Goal: Task Accomplishment & Management: Manage account settings

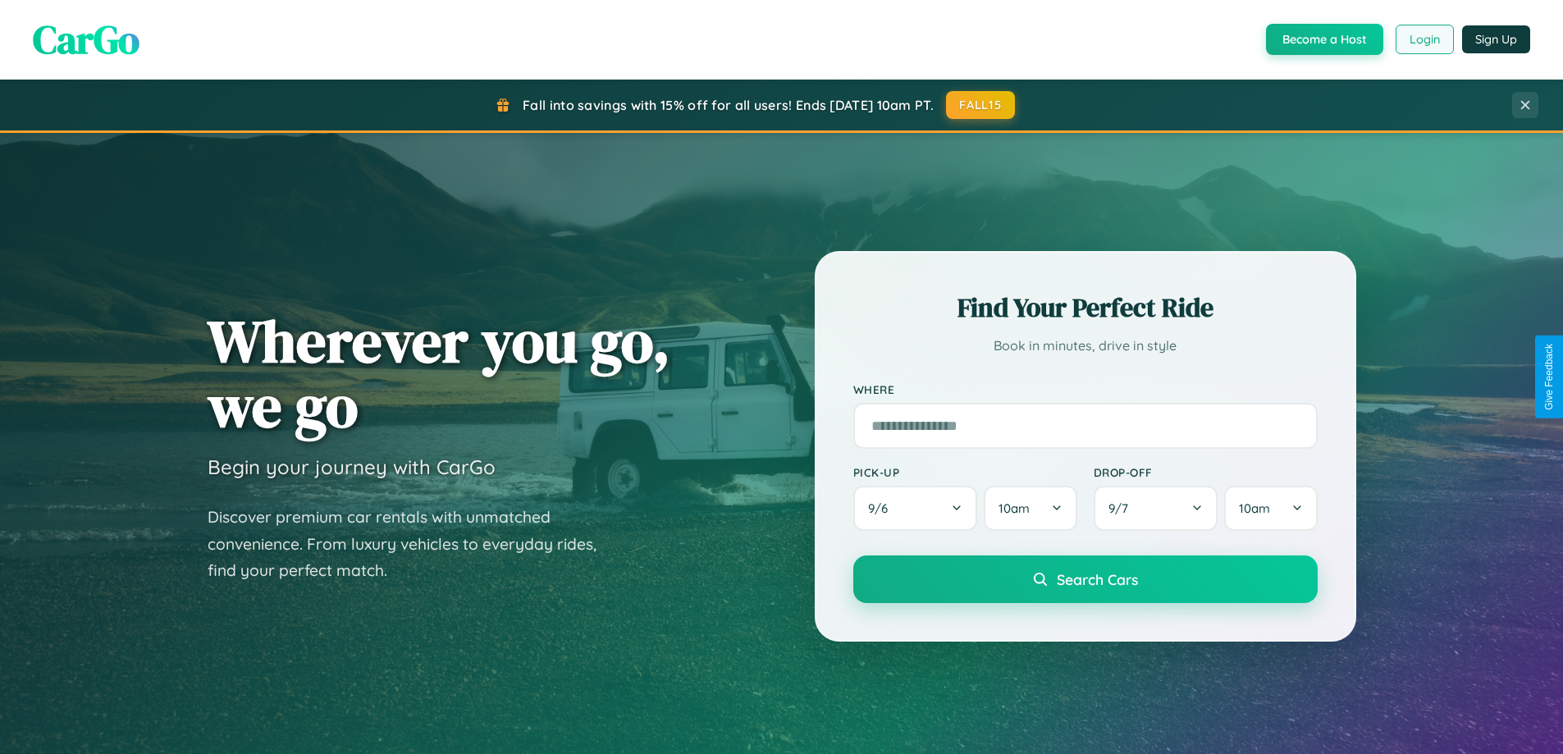
click at [1424, 39] on button "Login" at bounding box center [1425, 40] width 58 height 30
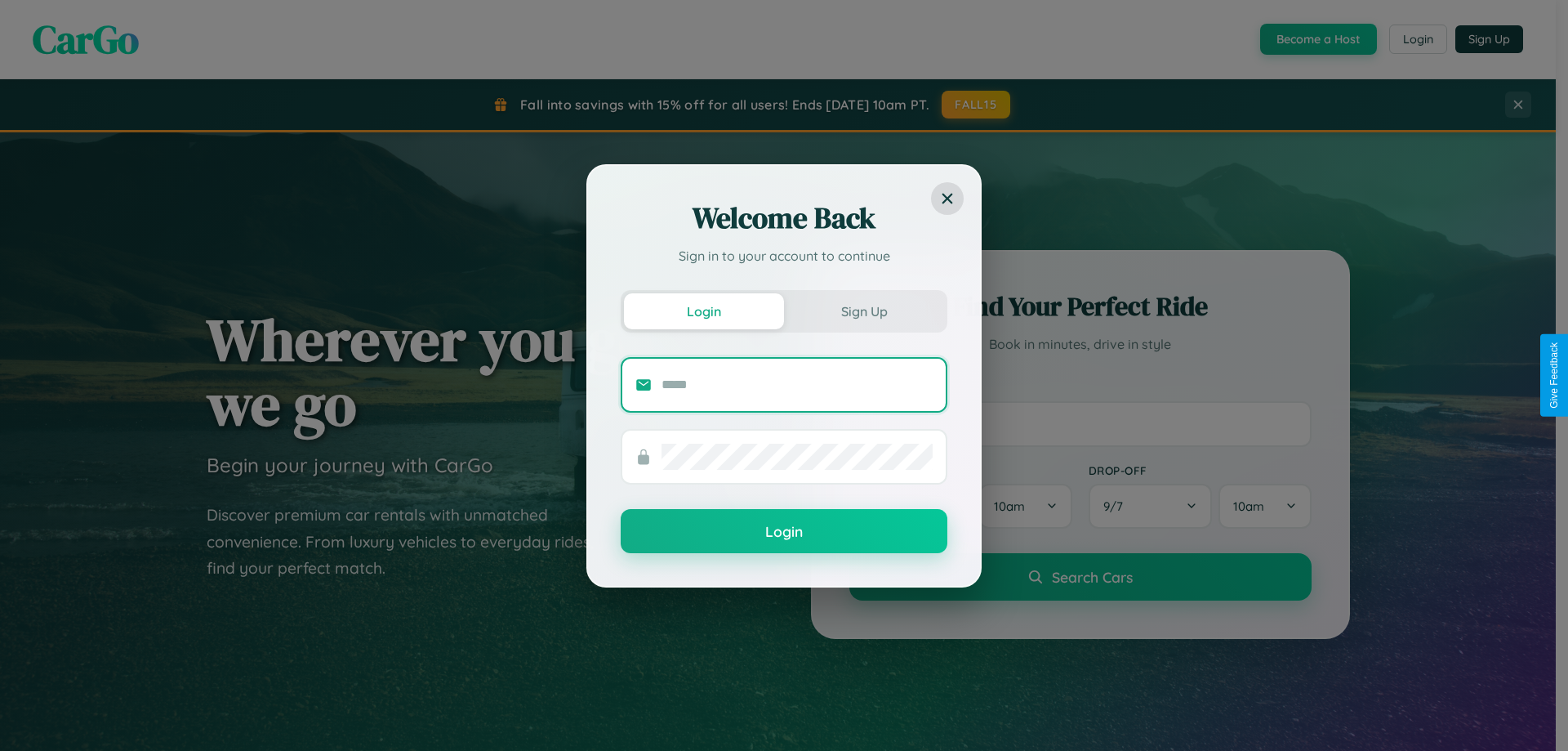
click at [797, 384] on input "text" at bounding box center [797, 384] width 271 height 26
type input "**********"
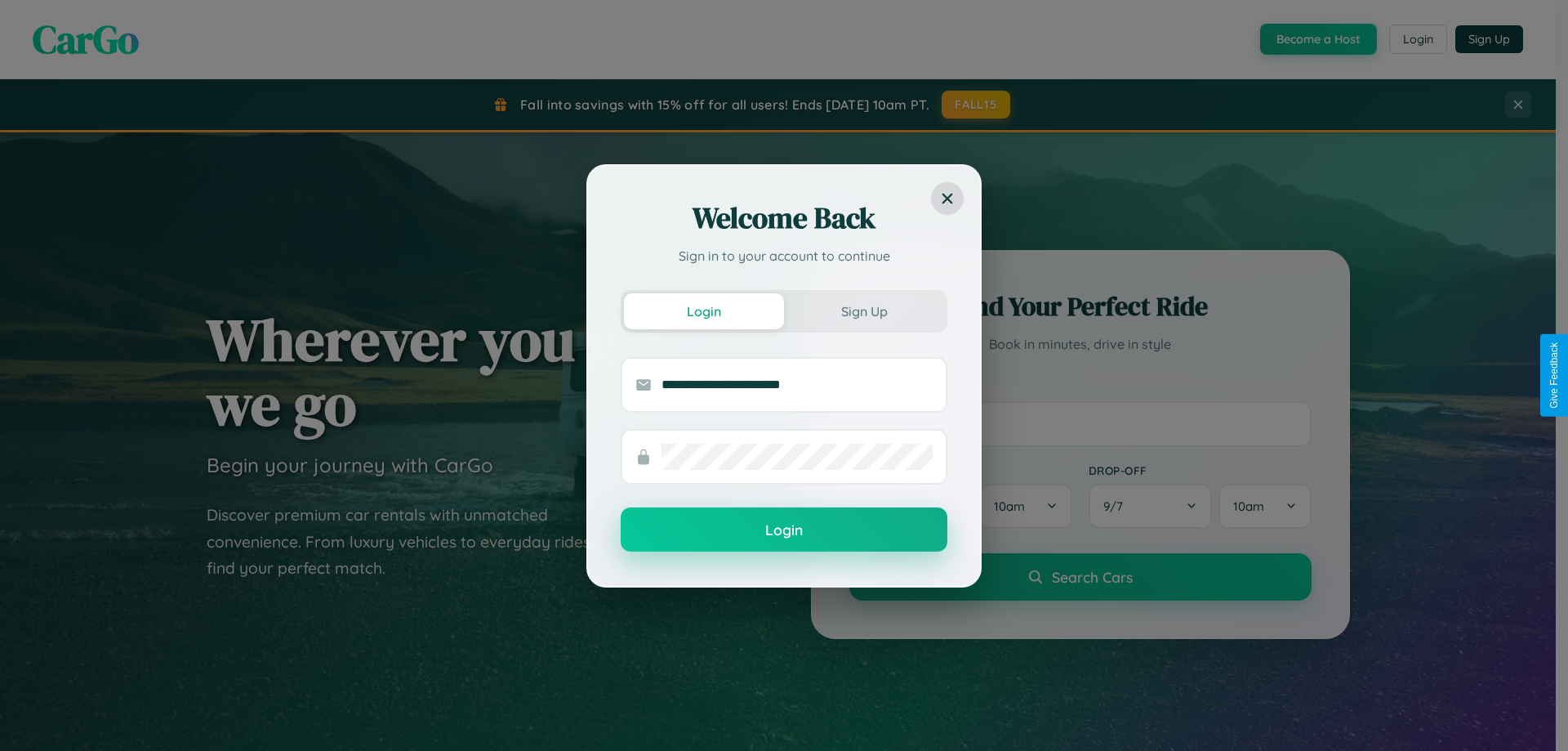
click at [784, 530] on button "Login" at bounding box center [784, 530] width 327 height 44
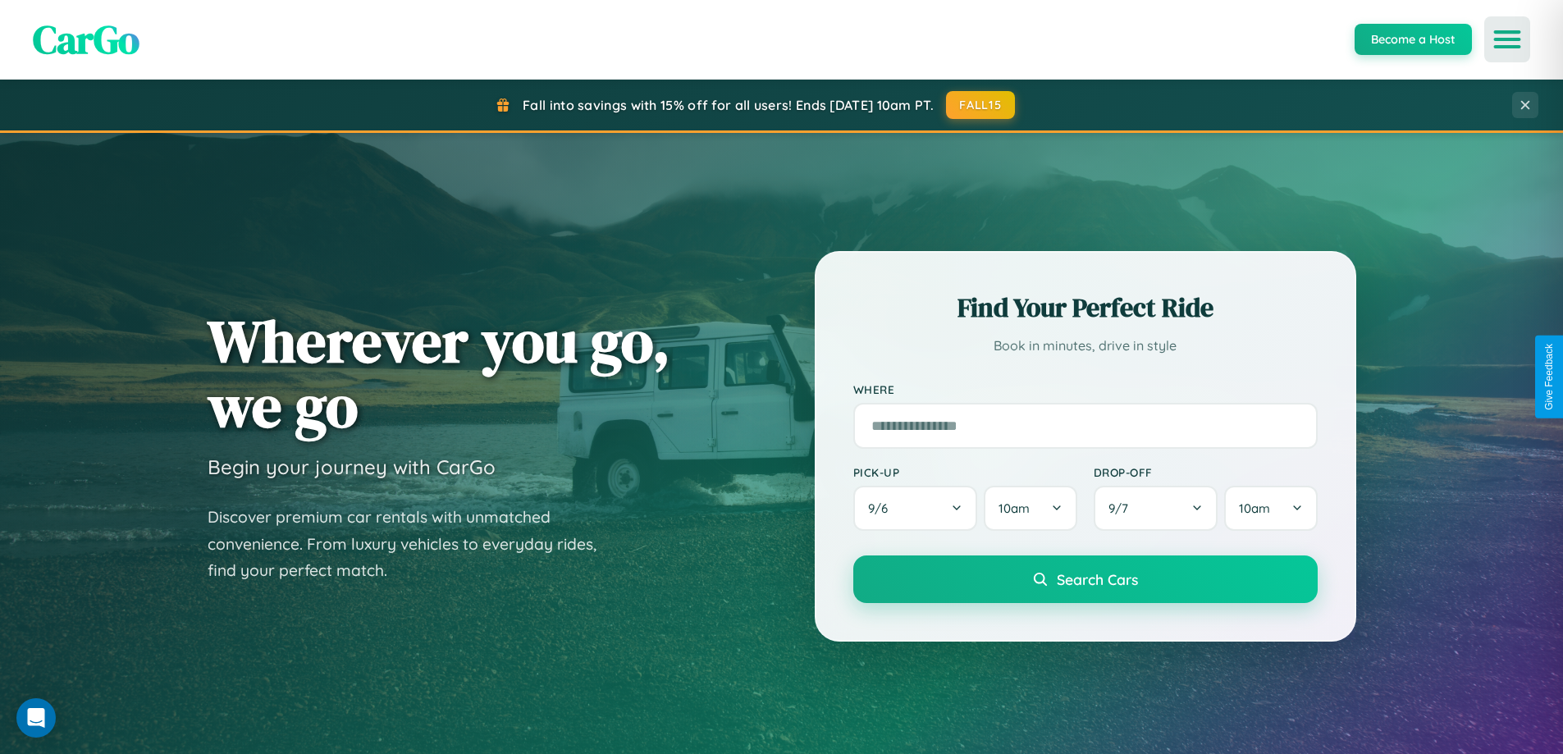
click at [1507, 39] on icon "Open menu" at bounding box center [1508, 39] width 24 height 15
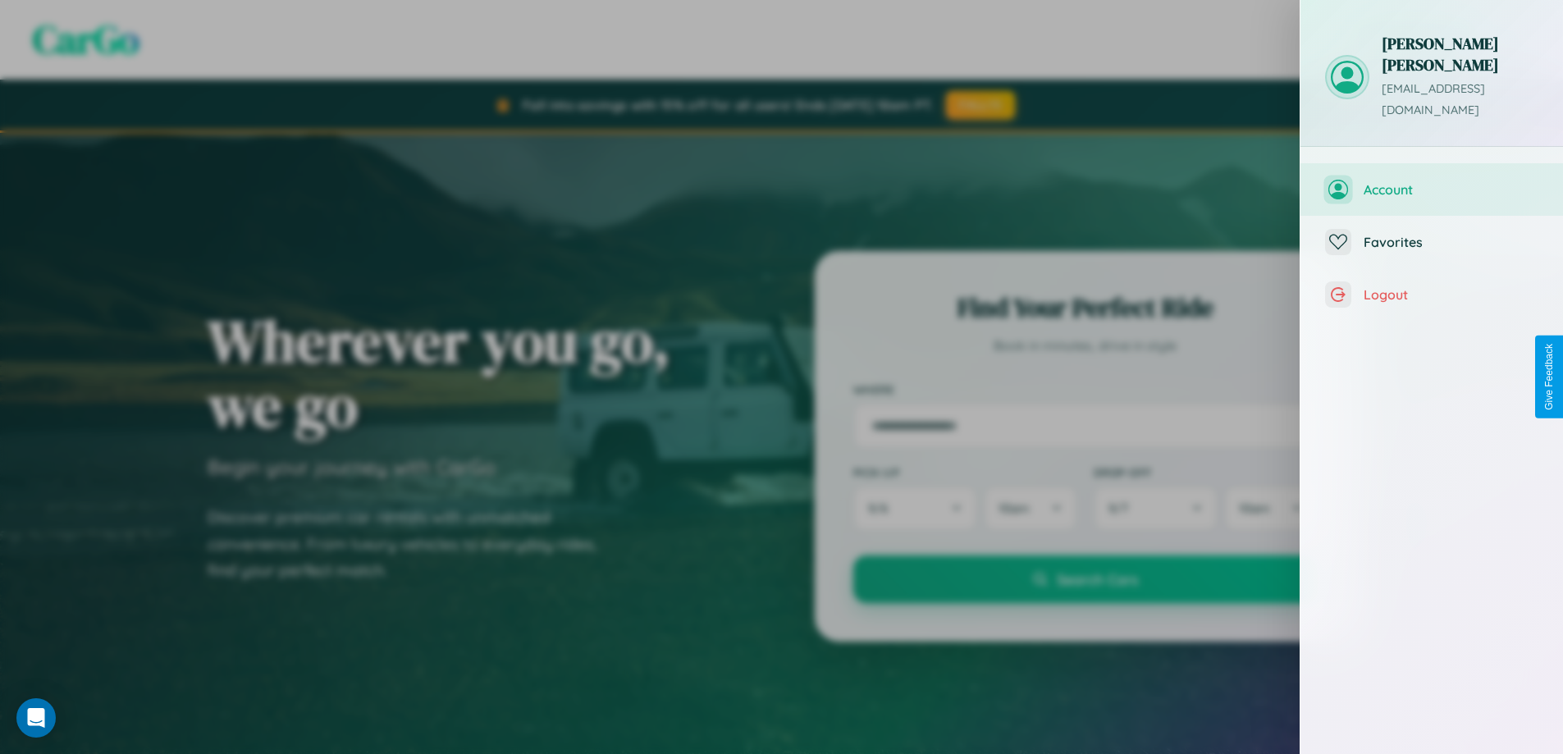
click at [1432, 181] on span "Account" at bounding box center [1451, 189] width 175 height 16
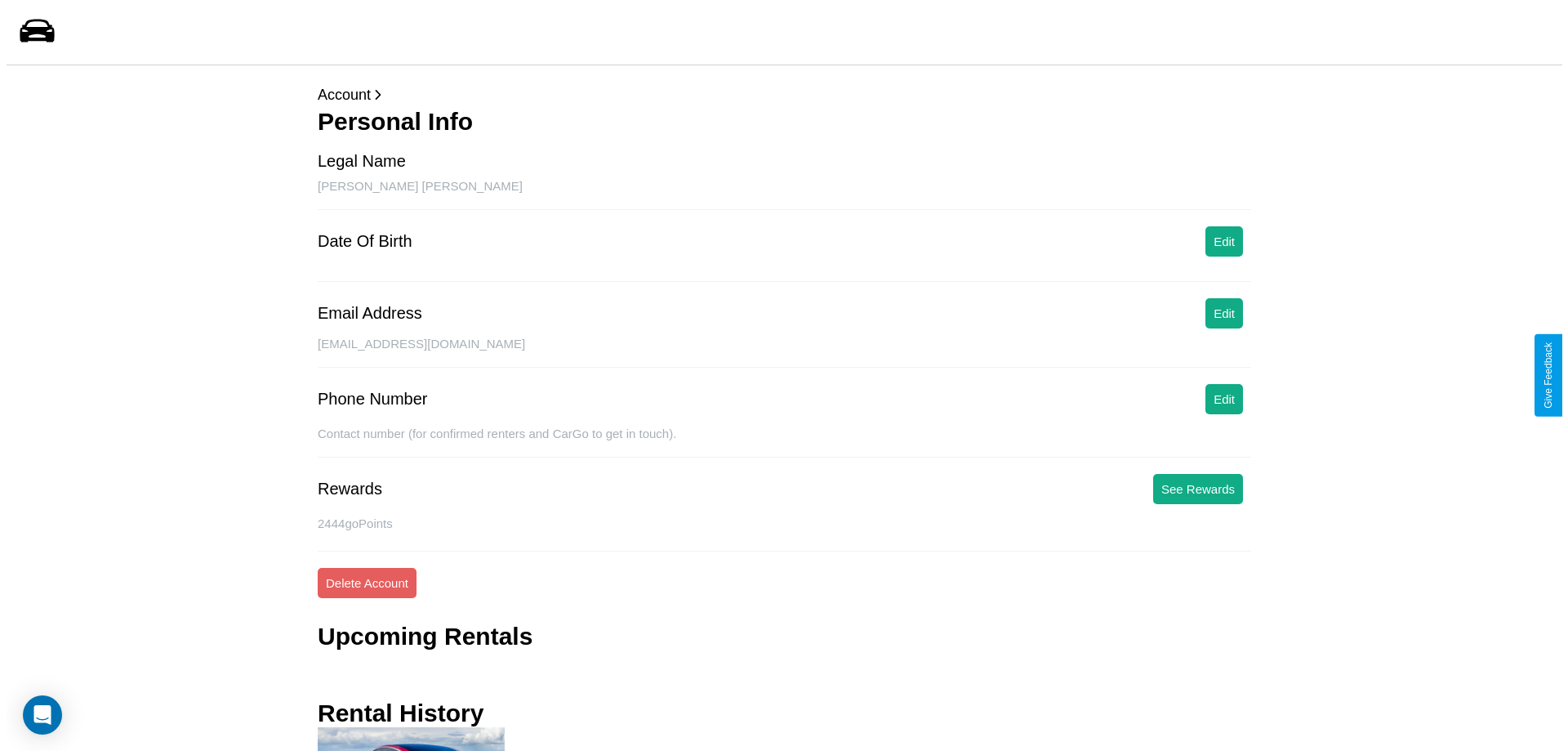
scroll to position [153, 0]
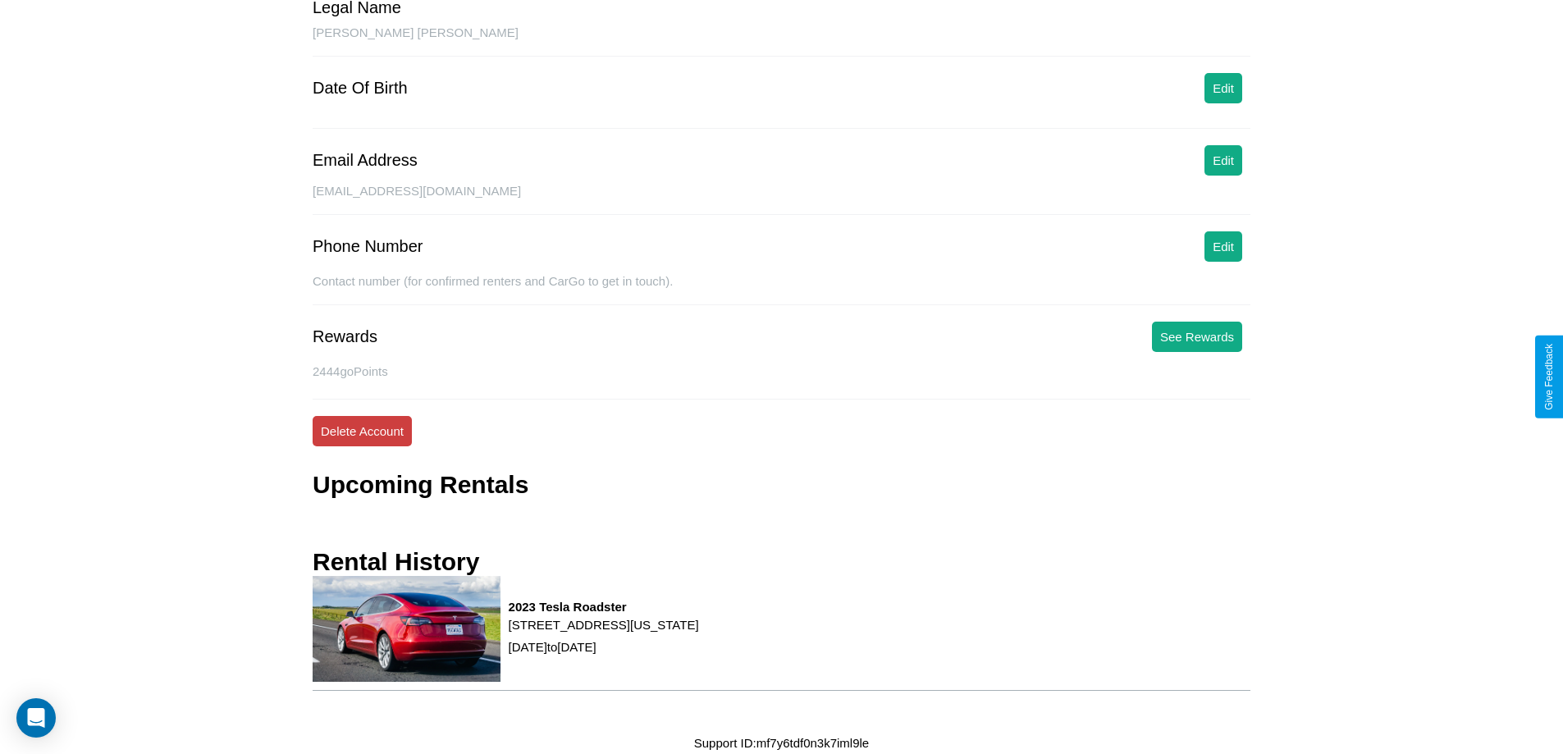
click at [362, 431] on button "Delete Account" at bounding box center [362, 431] width 99 height 30
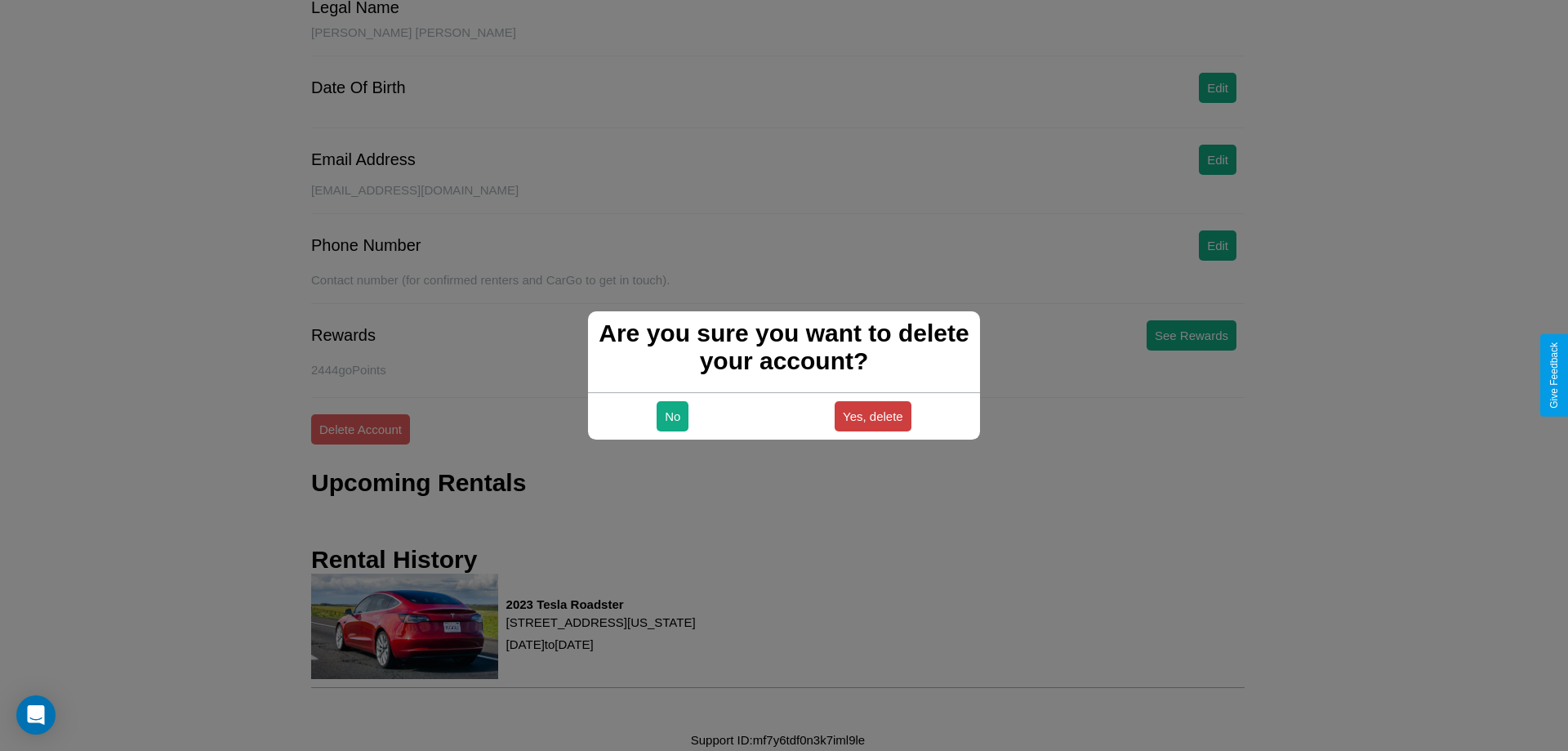
click at [872, 416] on button "Yes, delete" at bounding box center [873, 416] width 77 height 30
